Goal: Complete application form

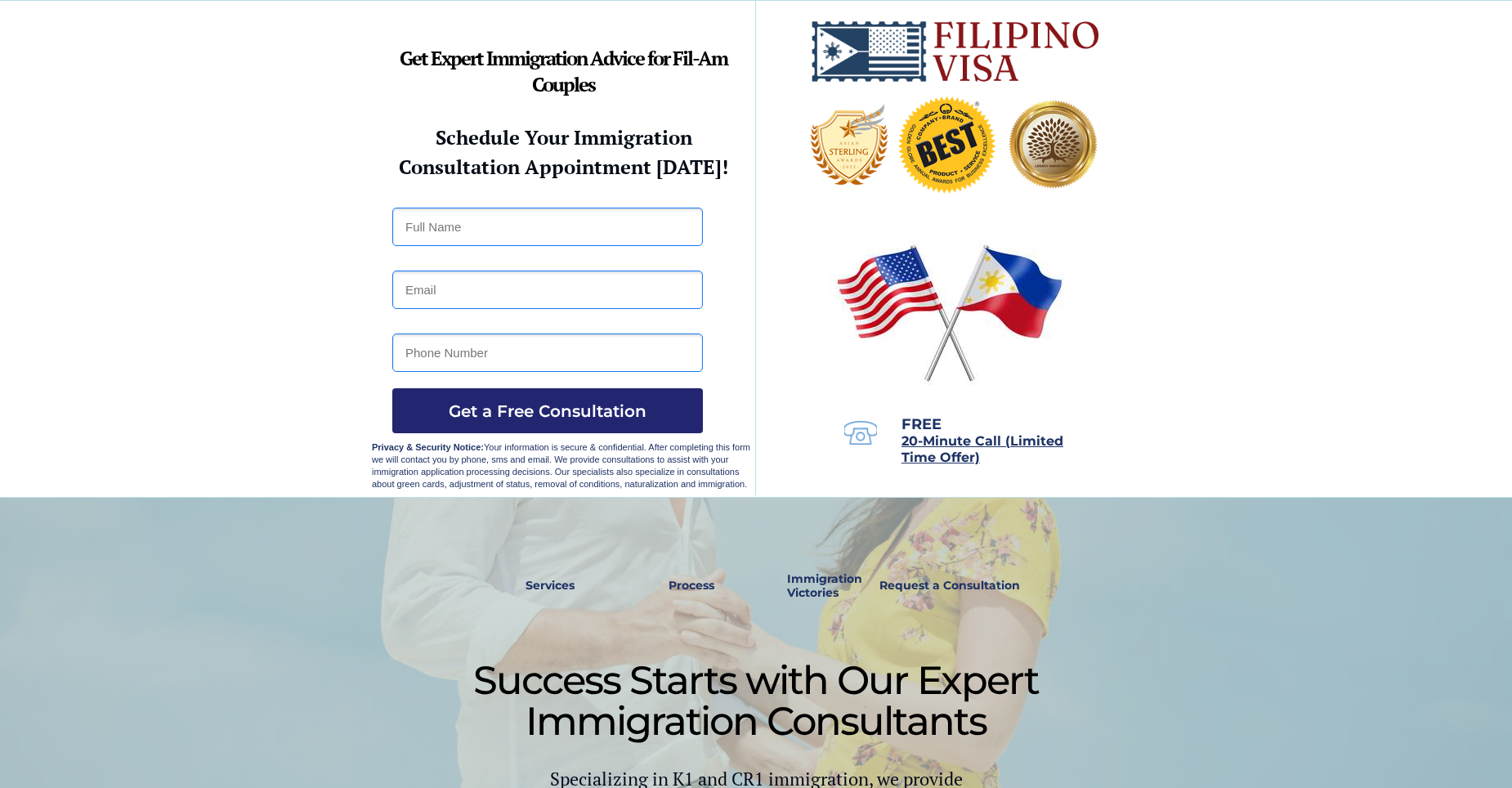
click at [457, 227] on input "text" at bounding box center [547, 227] width 310 height 38
type input "[PERSON_NAME]"
type input "[EMAIL_ADDRESS][DOMAIN_NAME]"
type input "[PHONE_NUMBER]"
click at [540, 411] on span "Get a Free Consultation" at bounding box center [547, 411] width 310 height 20
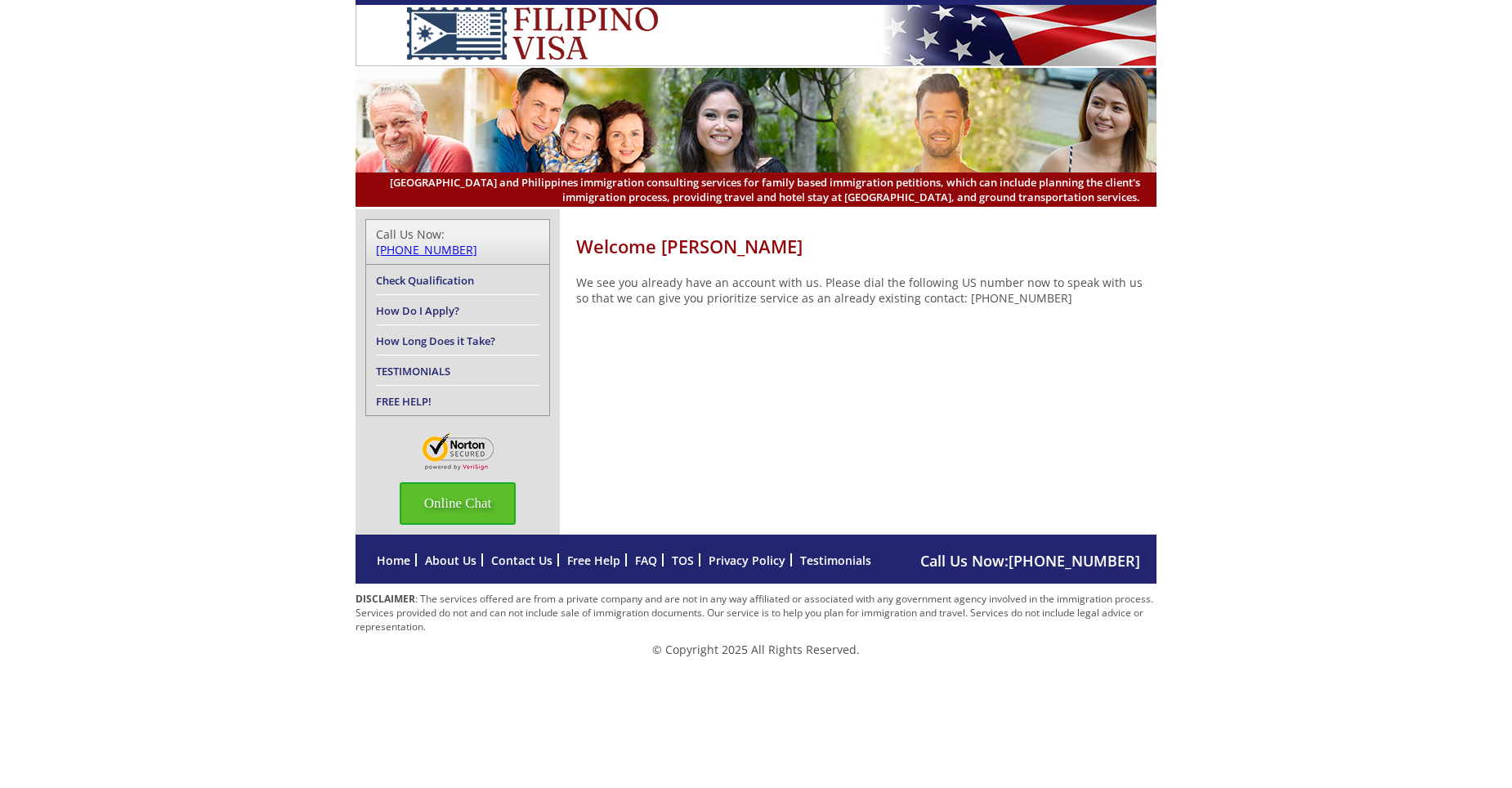
click at [448, 488] on span "Online Chat" at bounding box center [457, 503] width 117 height 43
click at [1487, 385] on div at bounding box center [1308, 379] width 368 height 23
click at [1481, 380] on div at bounding box center [1485, 374] width 13 height 13
